Goal: Task Accomplishment & Management: Complete application form

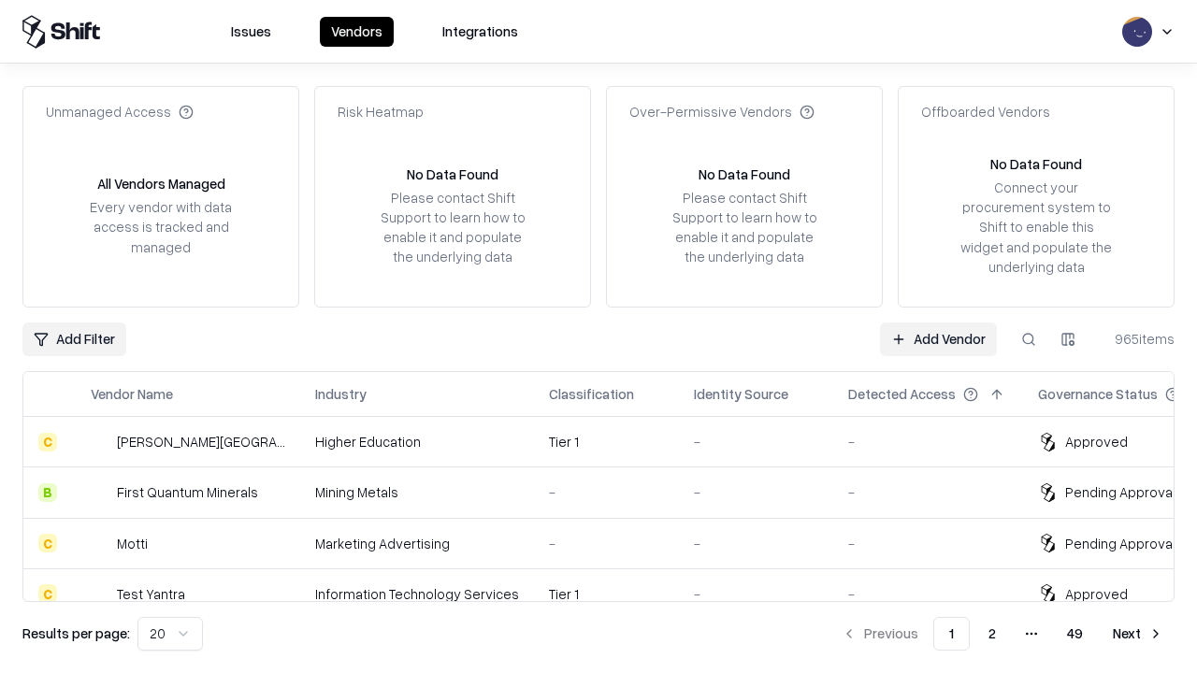
click at [938, 339] on link "Add Vendor" at bounding box center [938, 340] width 117 height 34
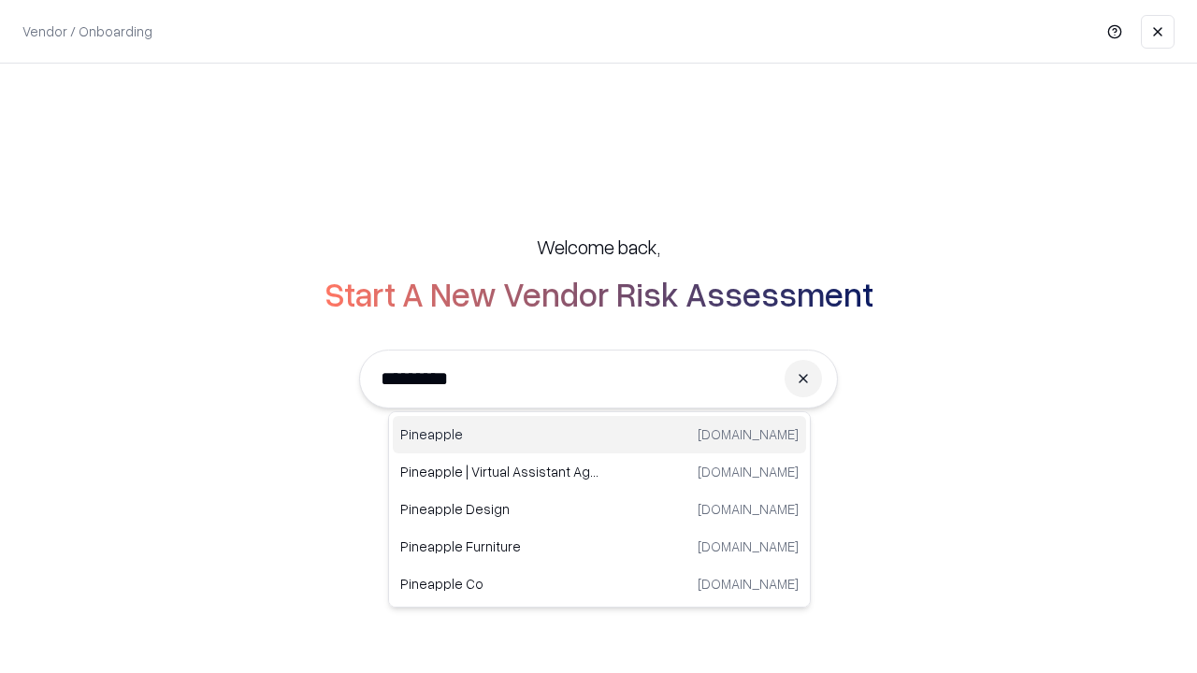
click at [600, 435] on div "Pineapple [DOMAIN_NAME]" at bounding box center [599, 434] width 413 height 37
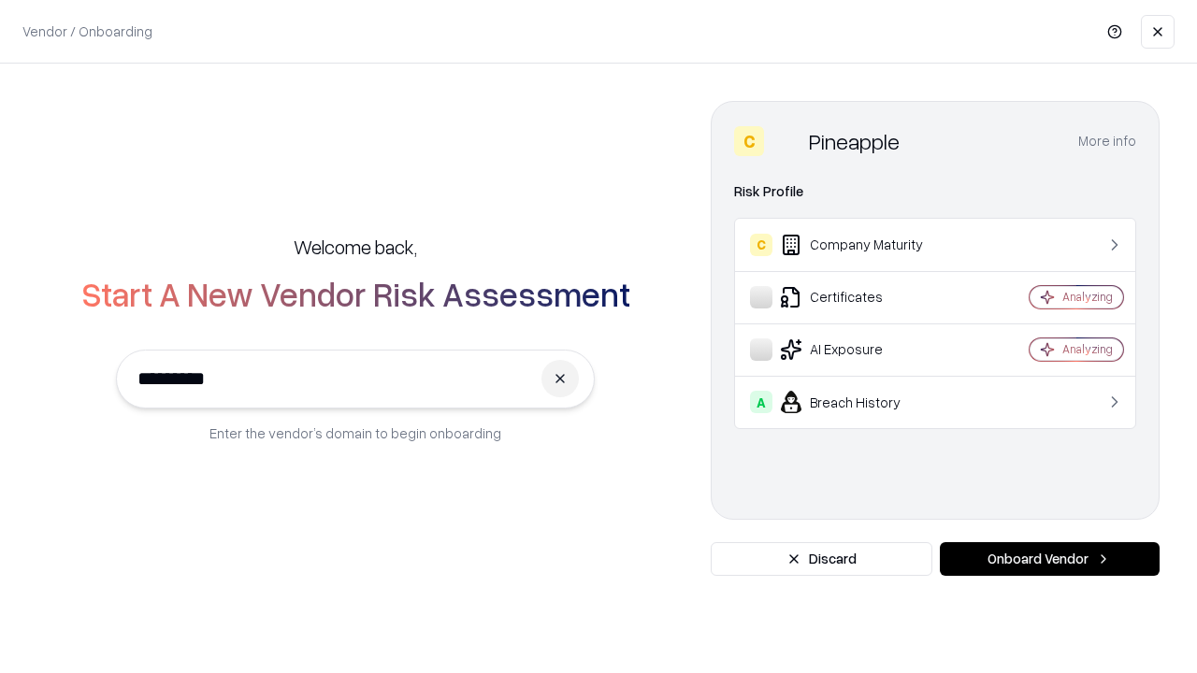
type input "*********"
click at [1049, 559] on button "Onboard Vendor" at bounding box center [1050, 560] width 220 height 34
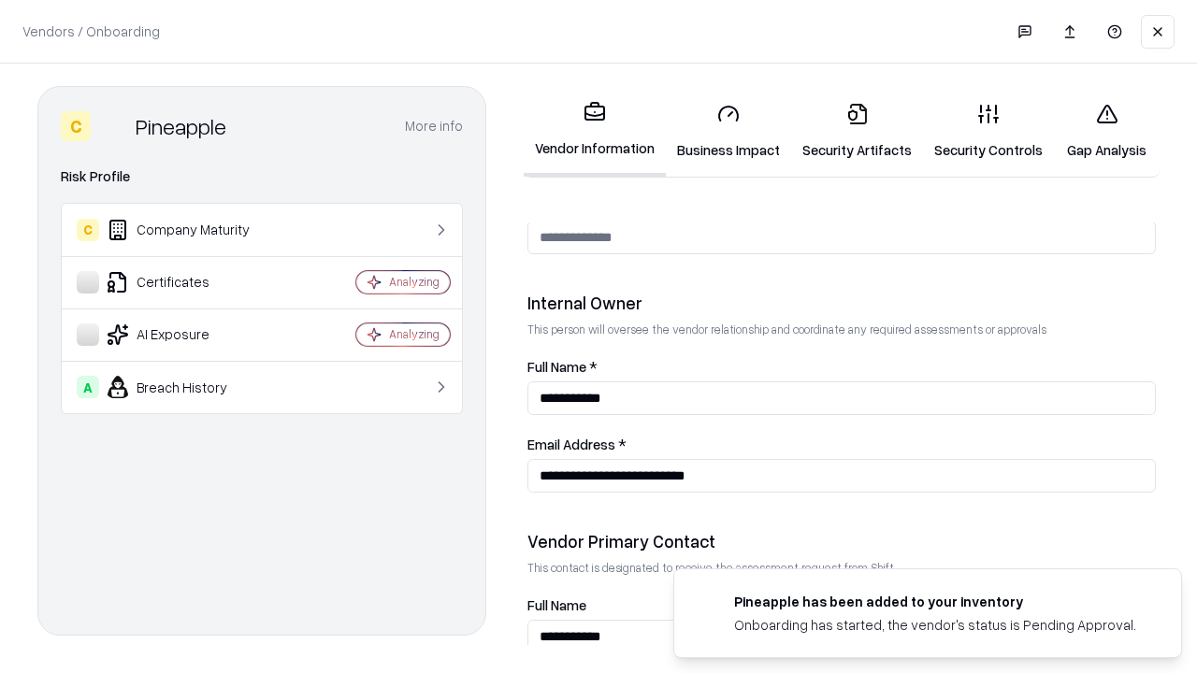
scroll to position [969, 0]
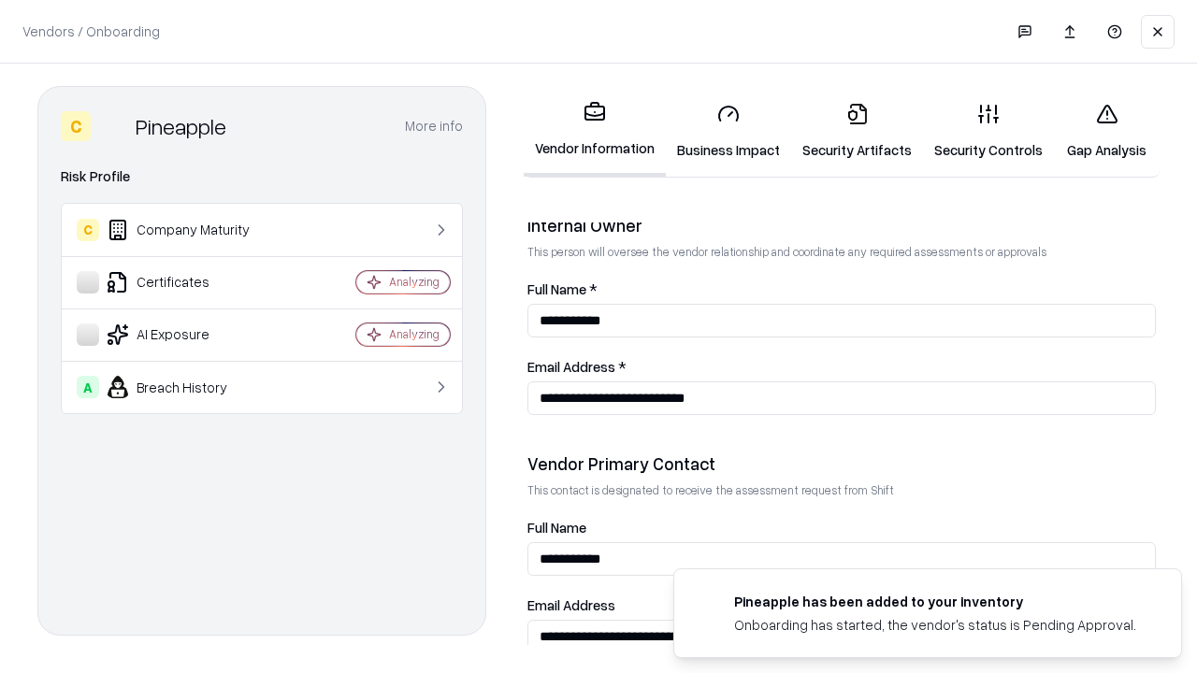
click at [857, 131] on link "Security Artifacts" at bounding box center [857, 131] width 132 height 87
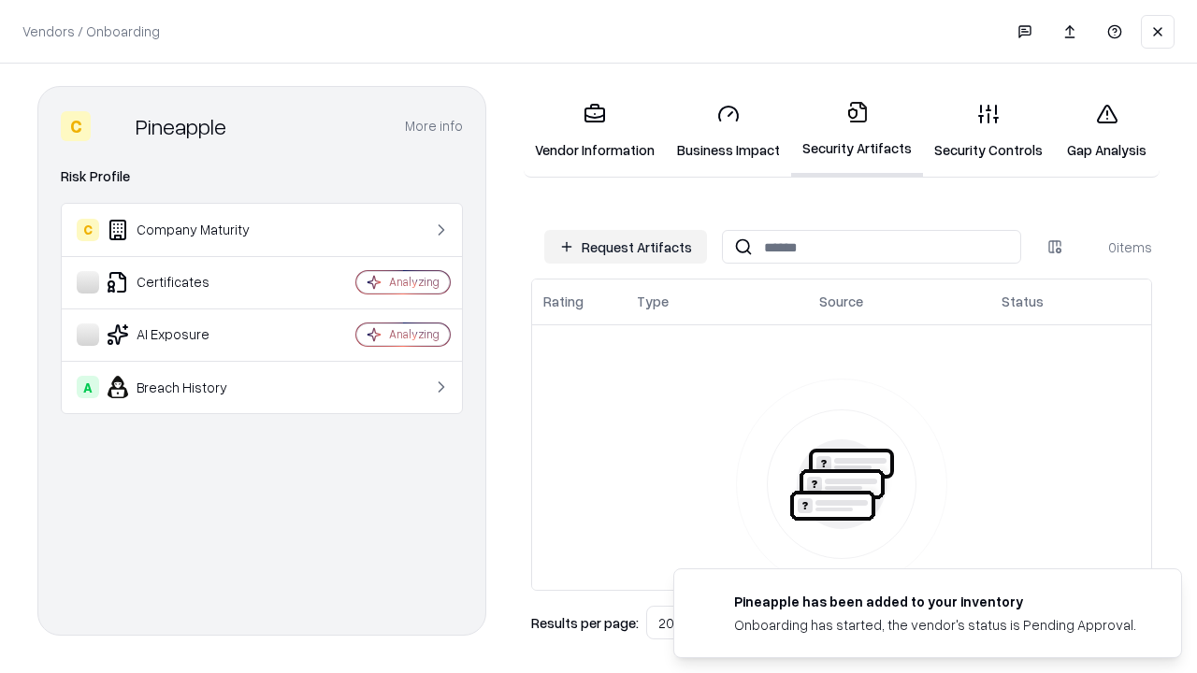
click at [626, 247] on button "Request Artifacts" at bounding box center [625, 247] width 163 height 34
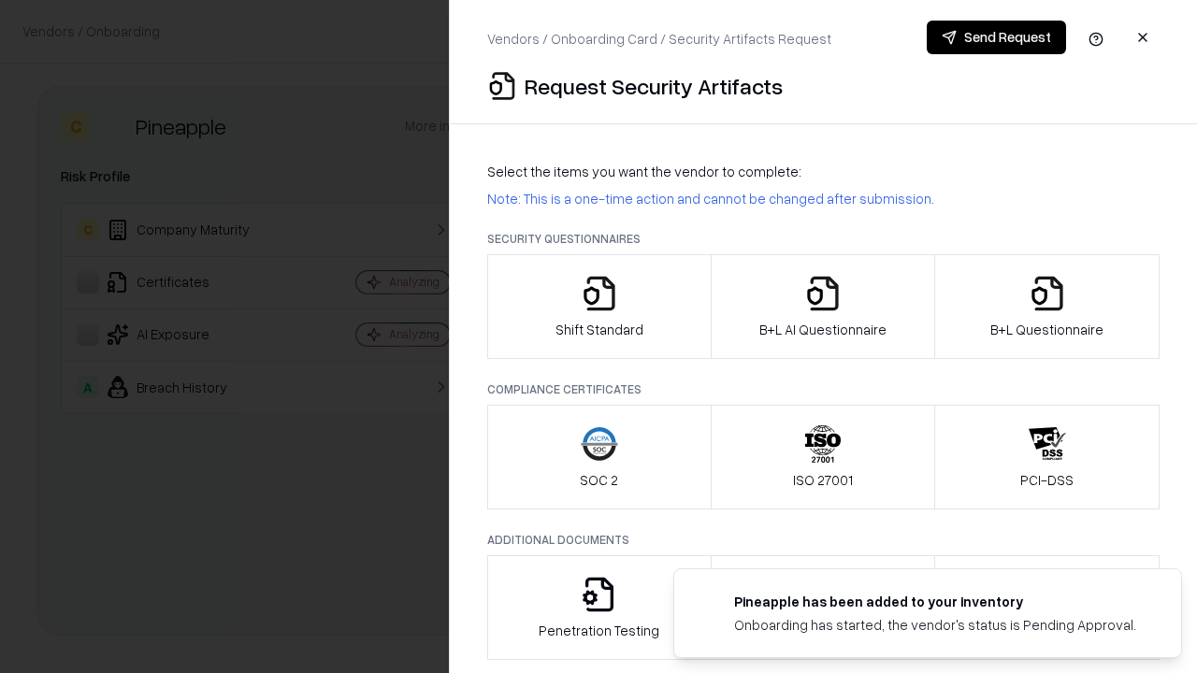
click at [1047, 307] on icon "button" at bounding box center [1047, 293] width 37 height 37
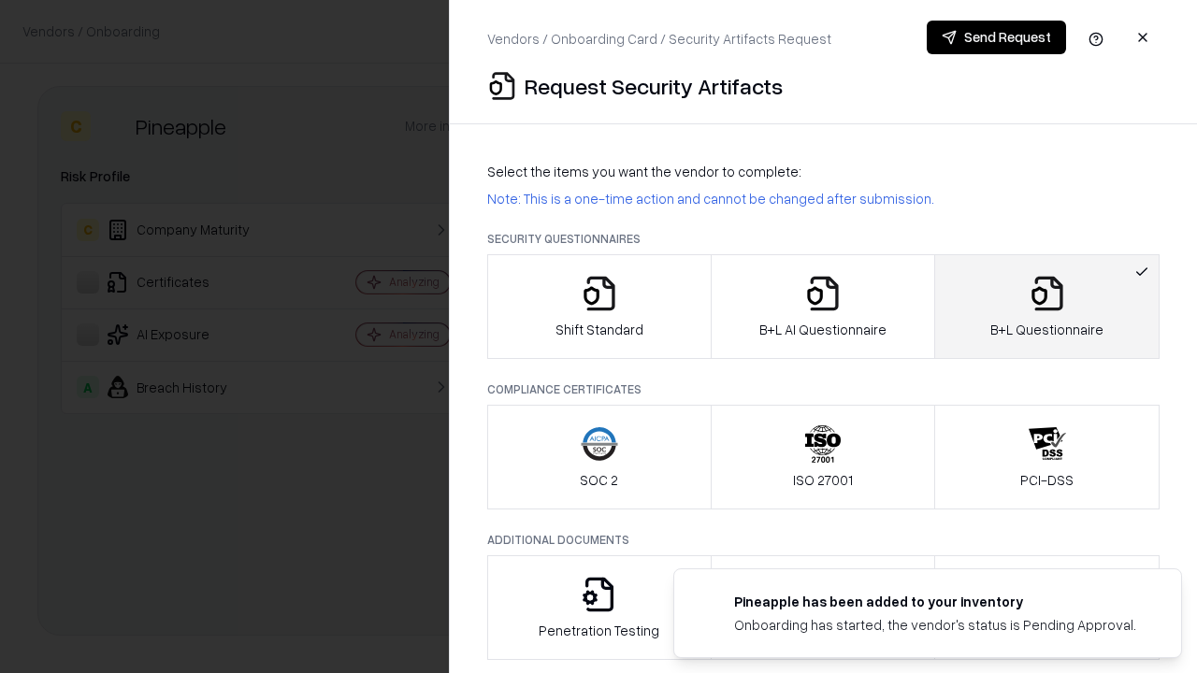
click at [822, 307] on icon "button" at bounding box center [822, 293] width 37 height 37
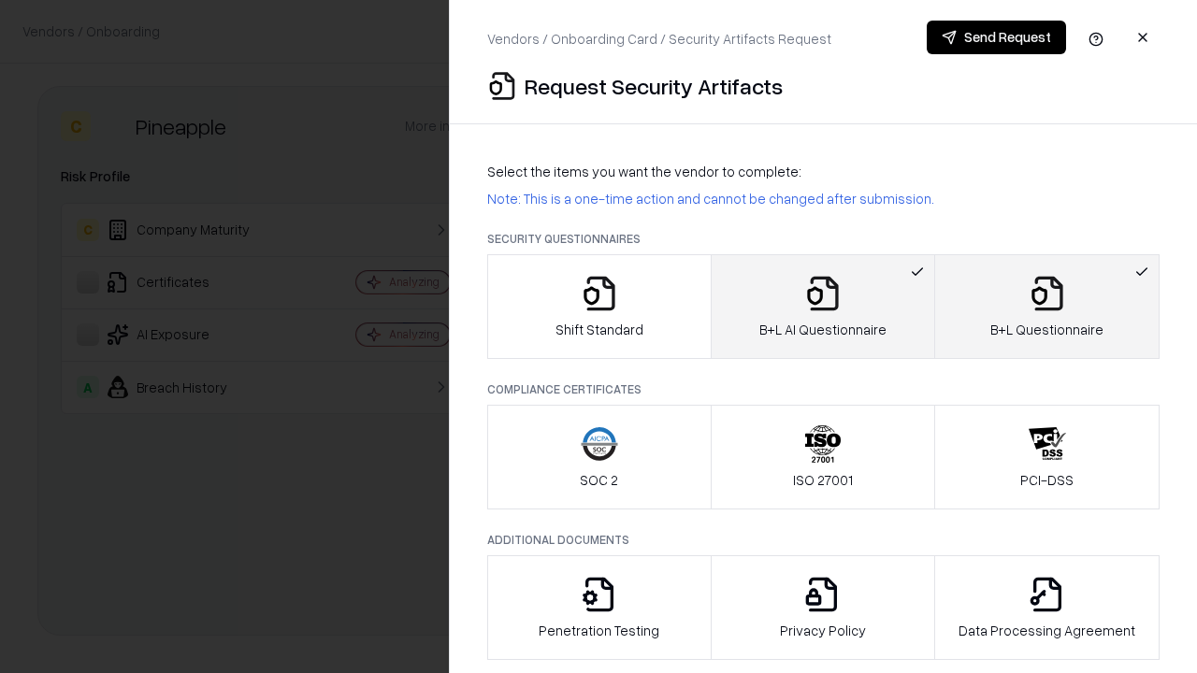
click at [996, 37] on button "Send Request" at bounding box center [996, 38] width 139 height 34
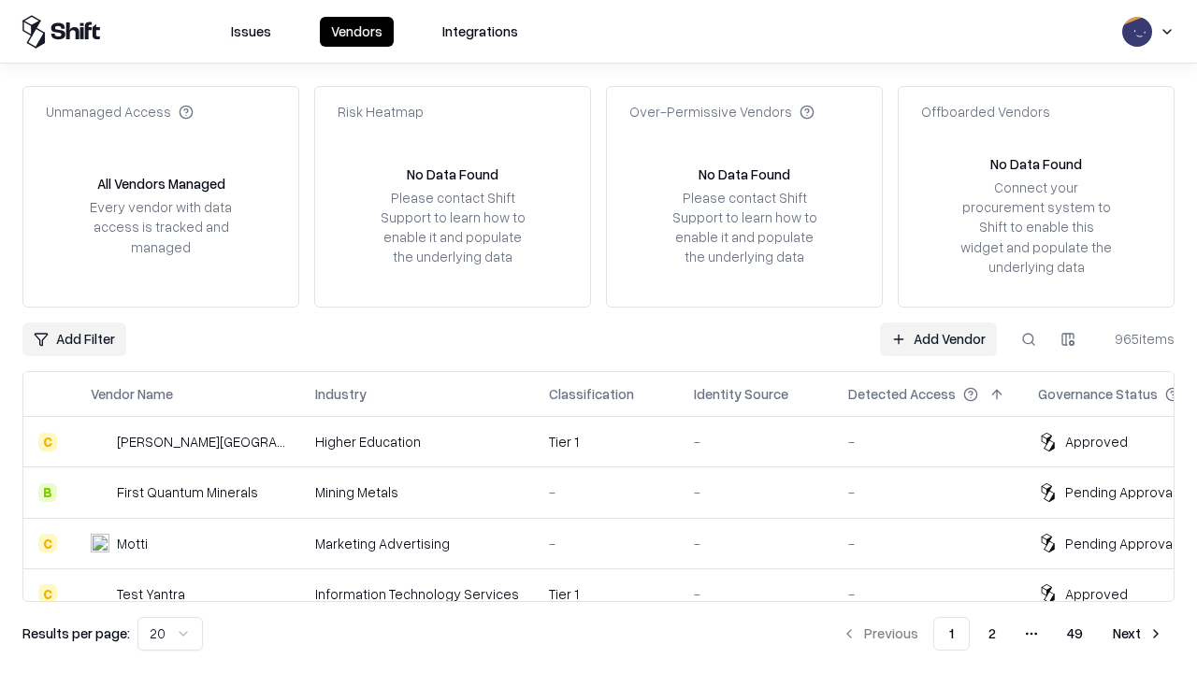
click at [938, 339] on link "Add Vendor" at bounding box center [938, 340] width 117 height 34
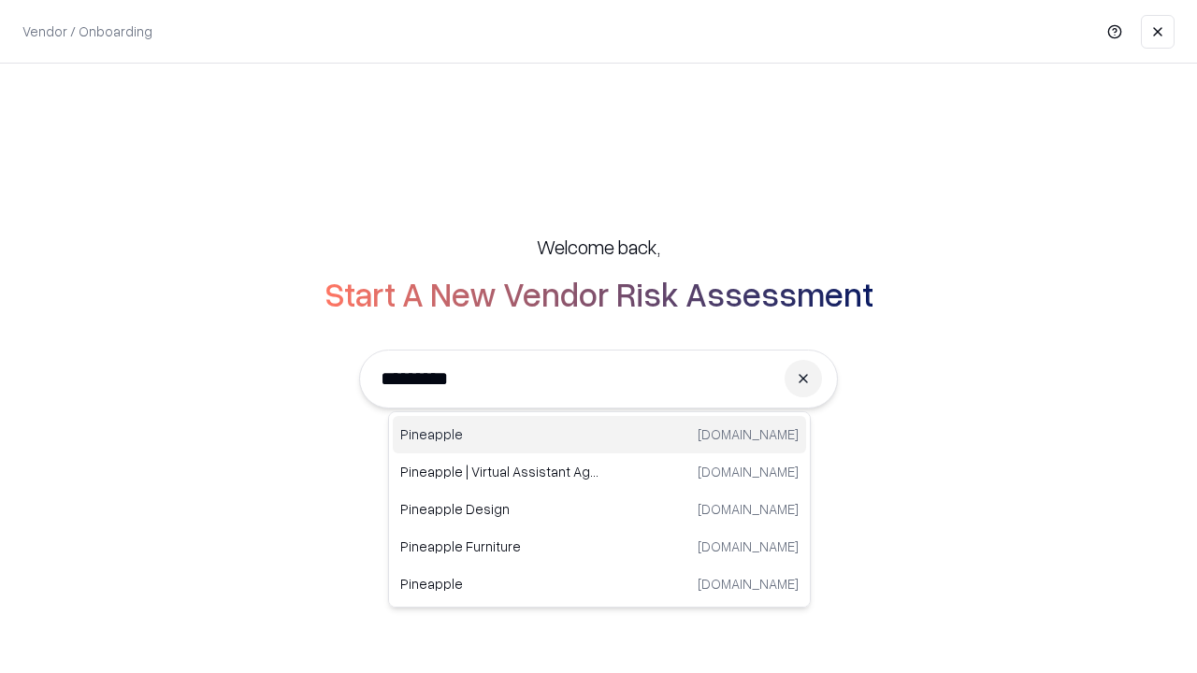
click at [600, 435] on div "Pineapple [DOMAIN_NAME]" at bounding box center [599, 434] width 413 height 37
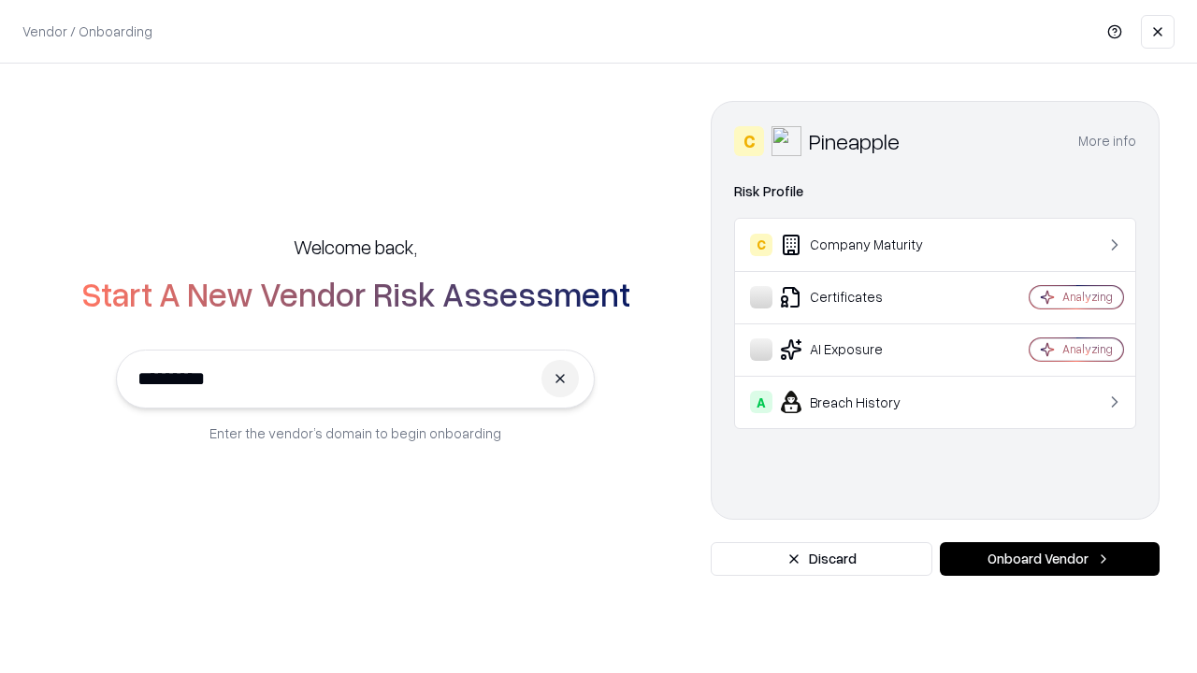
type input "*********"
click at [1049, 559] on button "Onboard Vendor" at bounding box center [1050, 560] width 220 height 34
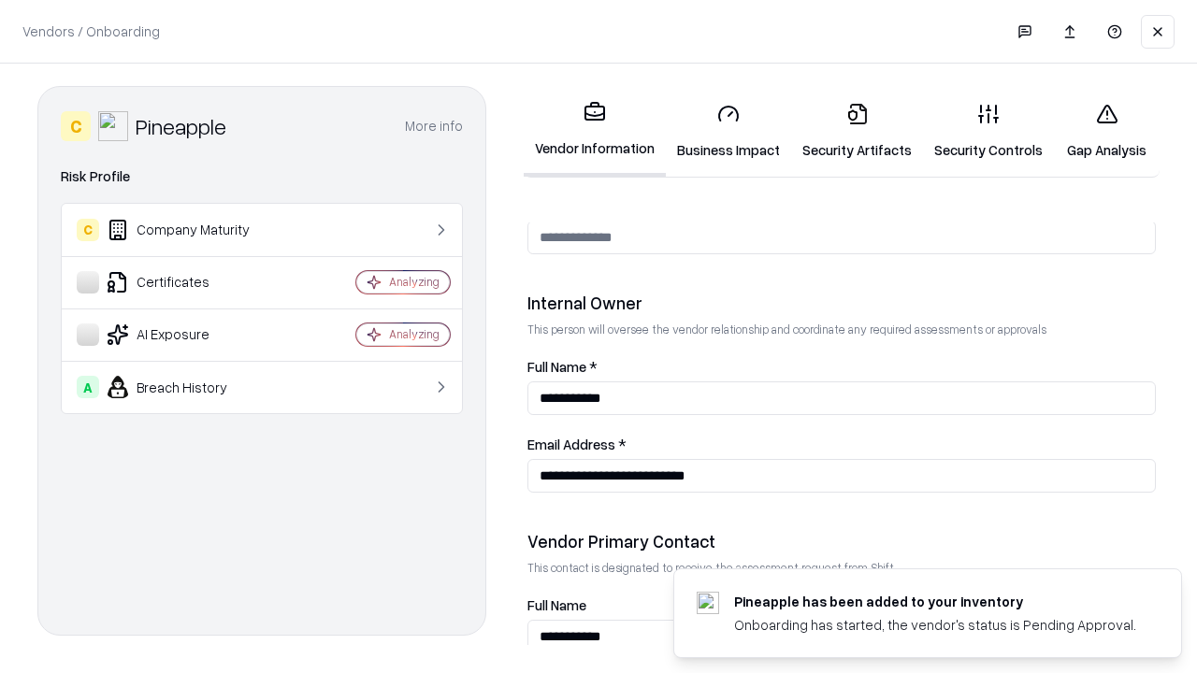
scroll to position [969, 0]
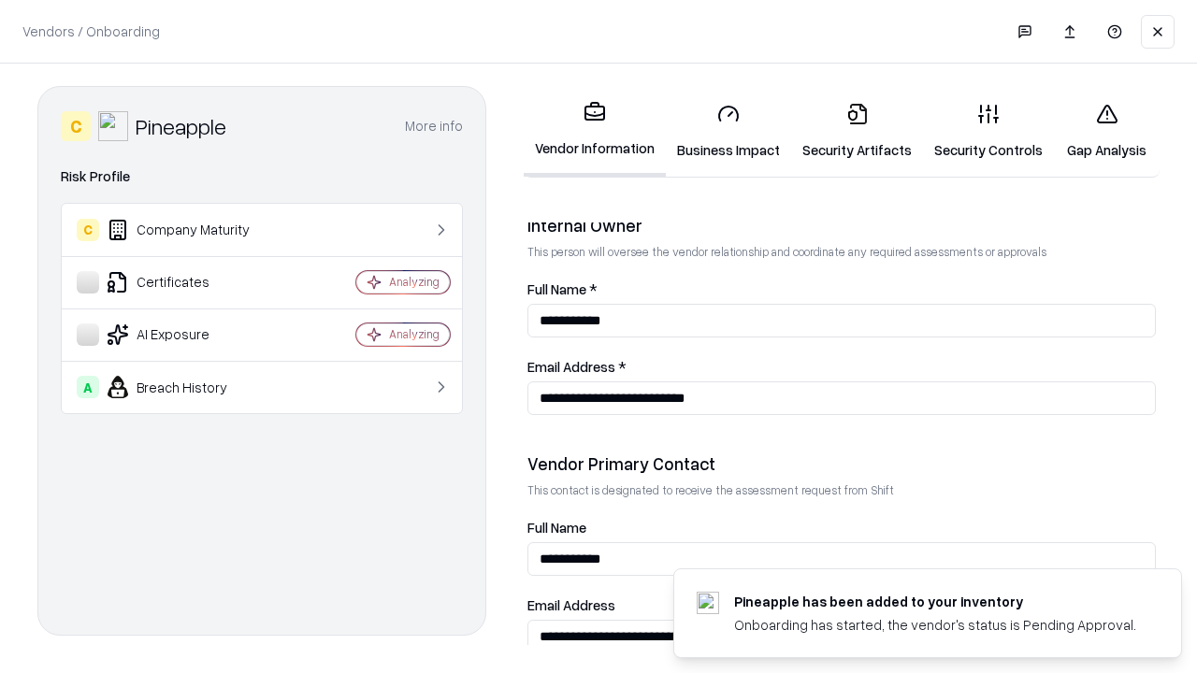
click at [1107, 131] on link "Gap Analysis" at bounding box center [1107, 131] width 106 height 87
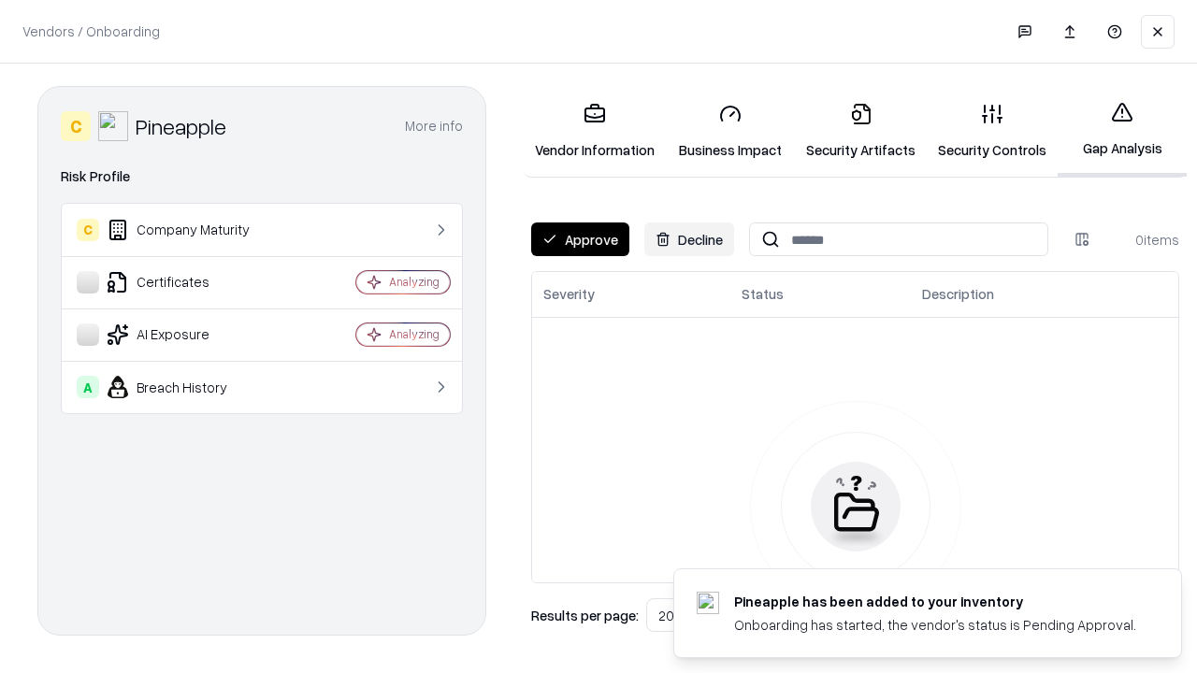
click at [580, 239] on button "Approve" at bounding box center [580, 240] width 98 height 34
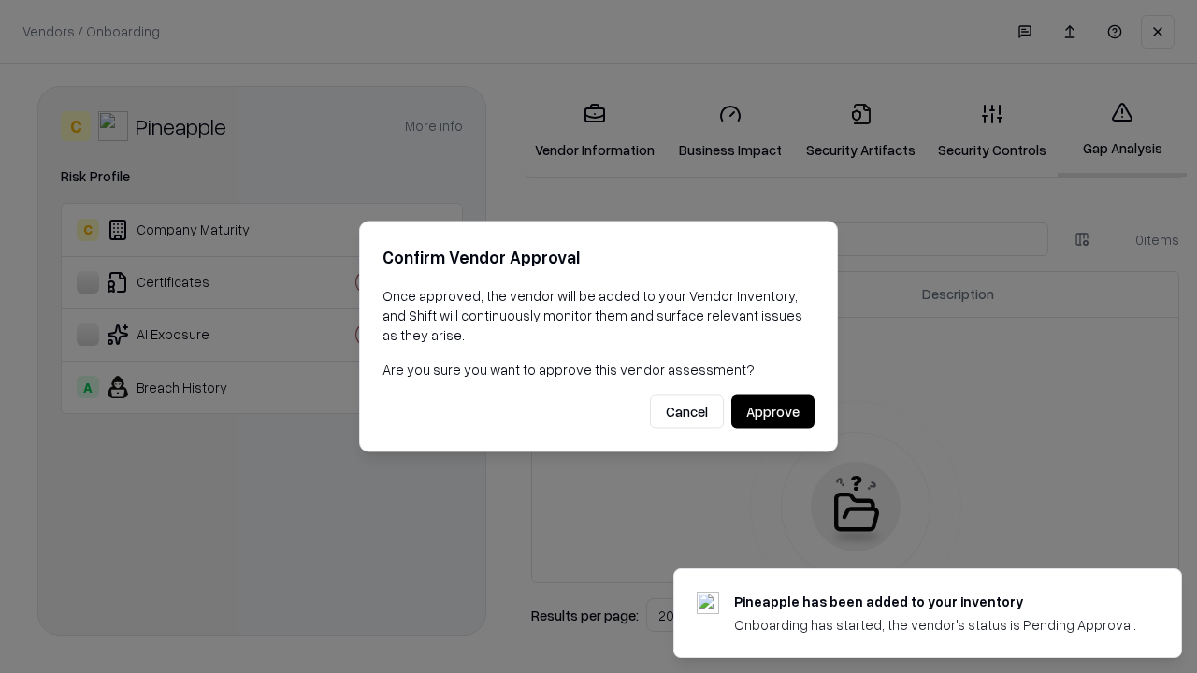
click at [773, 412] on button "Approve" at bounding box center [772, 413] width 83 height 34
